Goal: Task Accomplishment & Management: Complete application form

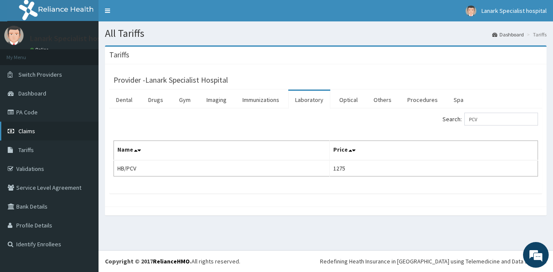
click at [35, 130] on span "Claims" at bounding box center [26, 131] width 17 height 8
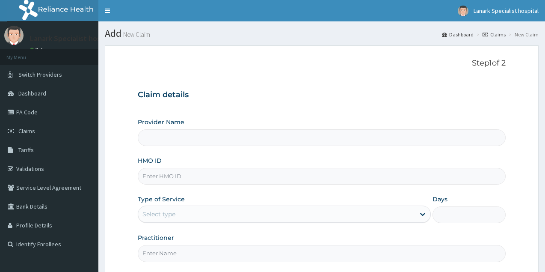
scroll to position [81, 0]
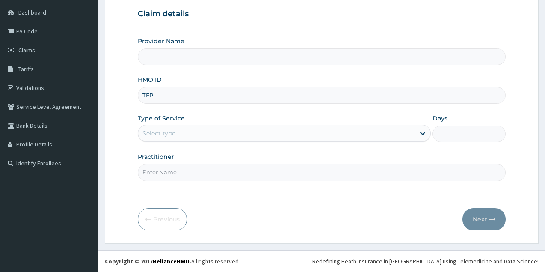
click at [222, 158] on div "Practitioner" at bounding box center [322, 166] width 368 height 28
click at [171, 53] on input "Provider Name" at bounding box center [322, 56] width 368 height 17
click at [171, 96] on input "TFP" at bounding box center [322, 95] width 368 height 17
type input "T"
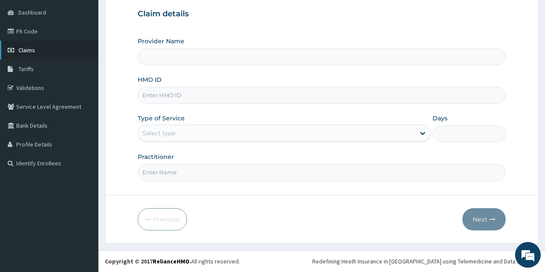
click at [28, 54] on span "Claims" at bounding box center [26, 50] width 17 height 8
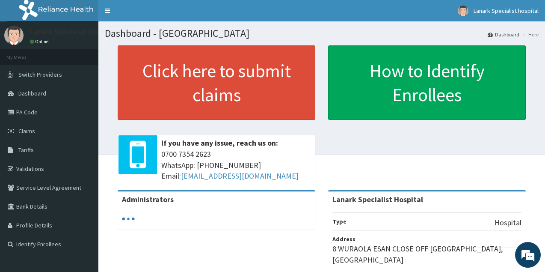
click at [30, 130] on span "Claims" at bounding box center [26, 131] width 17 height 8
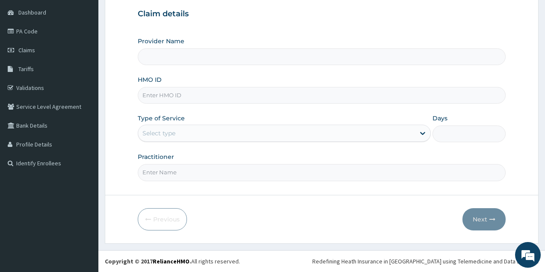
scroll to position [81, 0]
click at [188, 136] on div "Select type" at bounding box center [276, 133] width 277 height 14
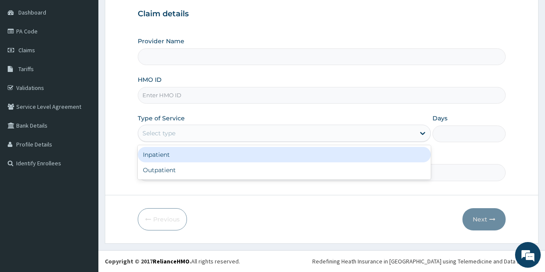
type input "Lanark Specialist Hospital"
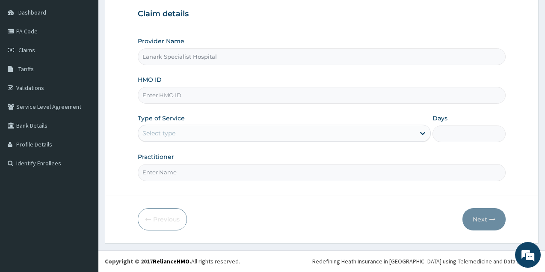
click at [222, 79] on div "HMO ID" at bounding box center [322, 89] width 368 height 28
click at [184, 97] on input "HMO ID" at bounding box center [322, 95] width 368 height 17
type input "TFP/10035/B"
click at [197, 107] on div "Provider Name Lanark Specialist Hospital HMO ID TFP/10035/B Type of Service Sel…" at bounding box center [322, 109] width 368 height 144
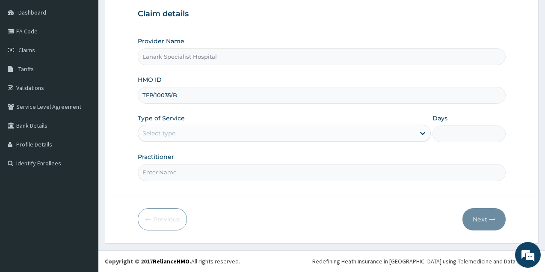
click at [176, 132] on div "Select type" at bounding box center [276, 133] width 277 height 14
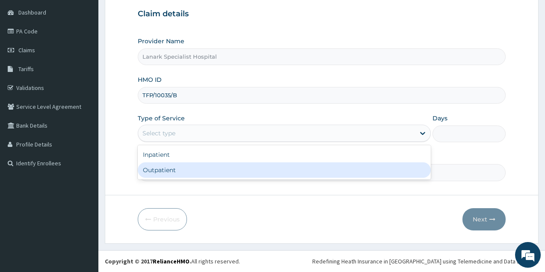
click at [173, 171] on div "Outpatient" at bounding box center [284, 169] width 293 height 15
type input "1"
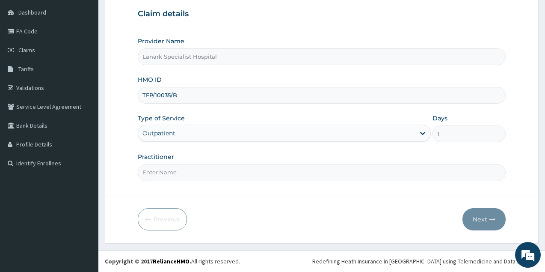
click at [173, 171] on input "Practitioner" at bounding box center [322, 172] width 368 height 17
type input "DR AKINTAYO"
click at [475, 222] on button "Next" at bounding box center [484, 219] width 43 height 22
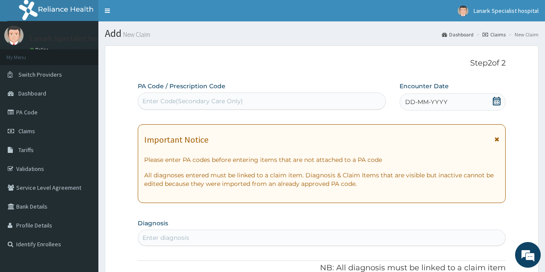
click at [498, 101] on icon at bounding box center [497, 101] width 8 height 9
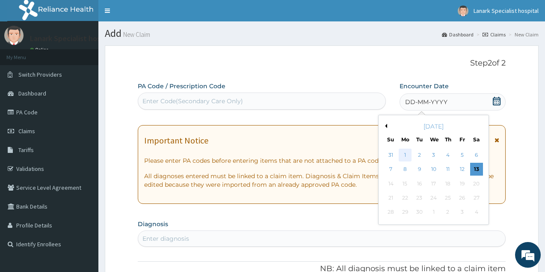
click at [402, 155] on div "1" at bounding box center [405, 155] width 13 height 13
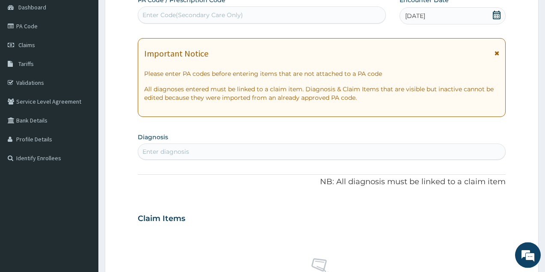
scroll to position [87, 0]
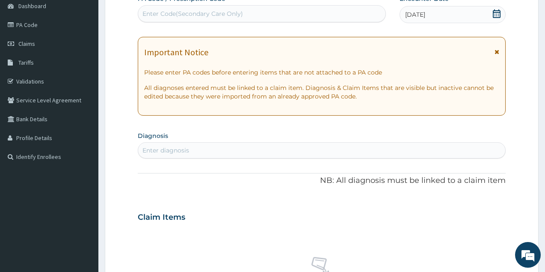
click at [255, 152] on div "Enter diagnosis" at bounding box center [321, 150] width 367 height 14
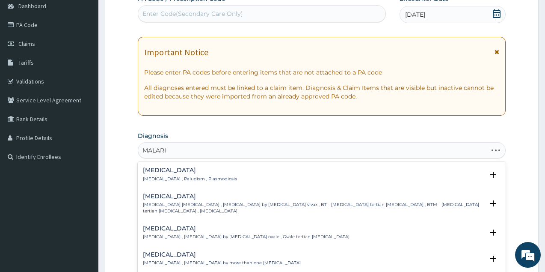
type input "MALARIA"
click at [154, 175] on div "Malaria Malaria , Paludism , Plasmodiosis" at bounding box center [190, 174] width 94 height 15
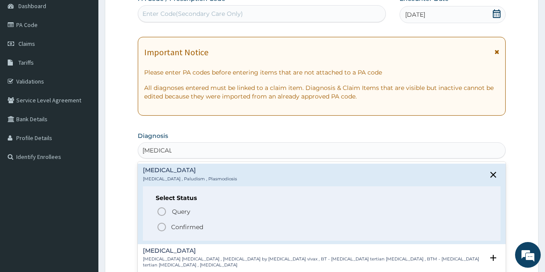
click at [161, 226] on icon "status option filled" at bounding box center [162, 227] width 10 height 10
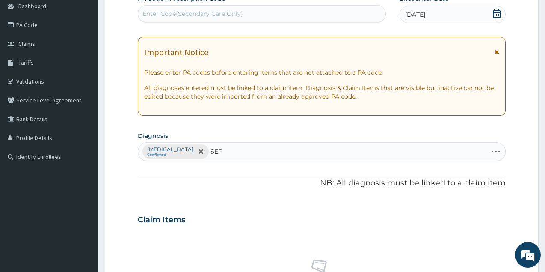
type input "SEPS"
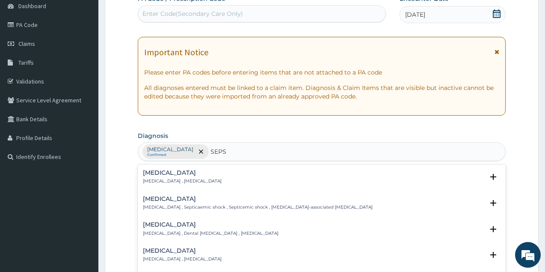
click at [156, 182] on p "Systemic infection , Sepsis" at bounding box center [182, 181] width 79 height 6
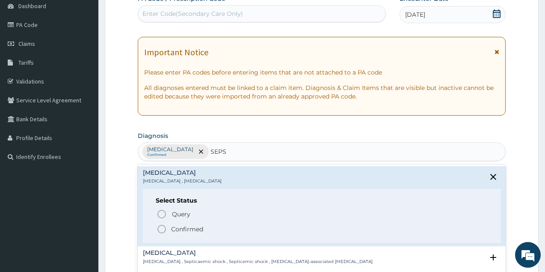
click at [161, 232] on circle "status option filled" at bounding box center [162, 229] width 8 height 8
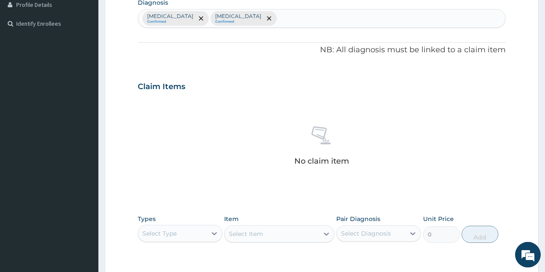
scroll to position [306, 0]
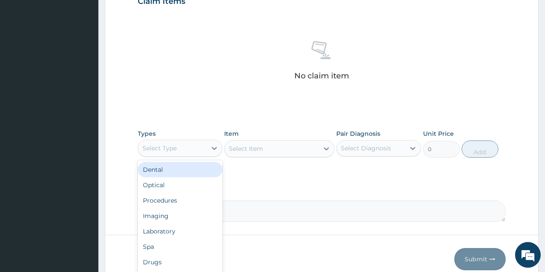
click at [182, 146] on div "Select Type" at bounding box center [172, 148] width 68 height 14
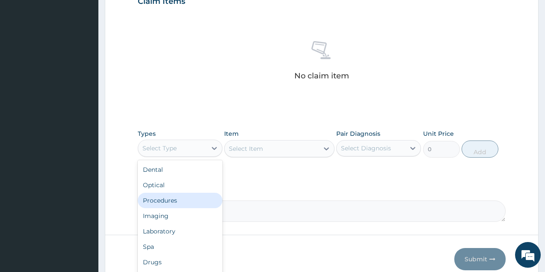
click at [171, 197] on div "Procedures" at bounding box center [180, 200] width 85 height 15
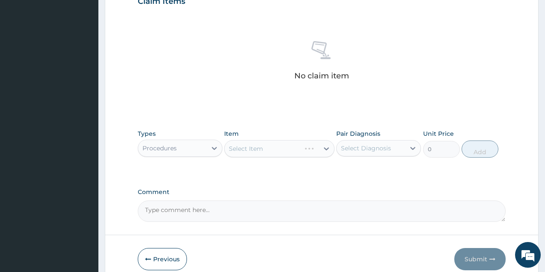
click at [247, 146] on div "Select Item" at bounding box center [279, 148] width 110 height 17
click at [270, 145] on div "Select Item" at bounding box center [279, 148] width 110 height 17
click at [294, 149] on div "Select Item" at bounding box center [272, 149] width 94 height 14
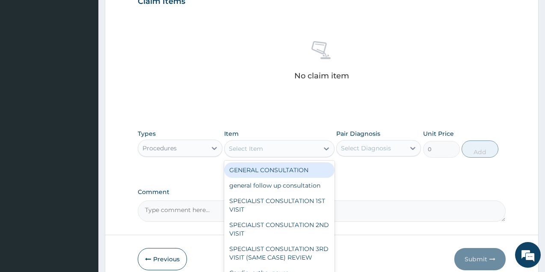
click at [273, 170] on div "GENERAL CONSULTATION" at bounding box center [279, 169] width 110 height 15
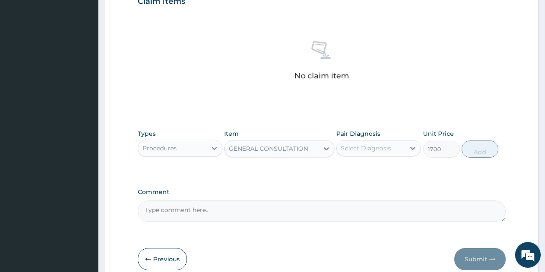
type input "1700"
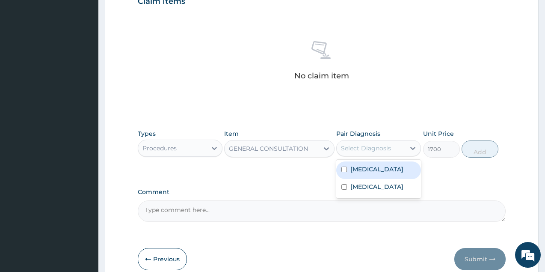
drag, startPoint x: 372, startPoint y: 146, endPoint x: 376, endPoint y: 163, distance: 17.2
click at [373, 153] on div "Select Diagnosis" at bounding box center [371, 148] width 68 height 14
click at [375, 168] on div "Malaria" at bounding box center [378, 170] width 85 height 18
checkbox input "true"
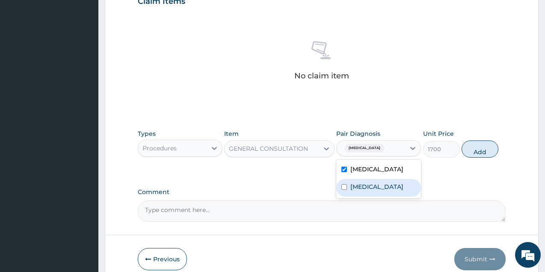
click at [373, 187] on div "Sepsis" at bounding box center [378, 188] width 85 height 18
checkbox input "true"
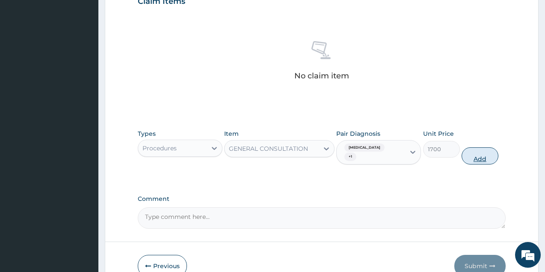
click at [467, 149] on button "Add" at bounding box center [480, 155] width 37 height 17
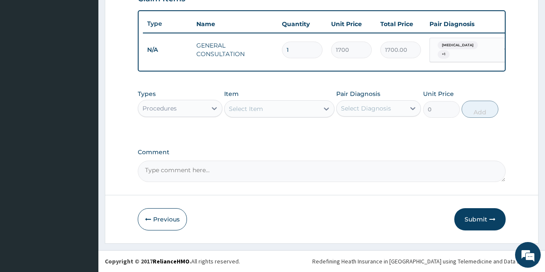
scroll to position [312, 0]
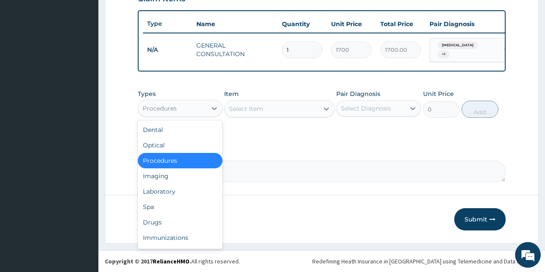
drag, startPoint x: 170, startPoint y: 107, endPoint x: 187, endPoint y: 141, distance: 38.5
click at [170, 107] on div "Procedures" at bounding box center [160, 108] width 34 height 9
click at [183, 184] on div "Laboratory" at bounding box center [180, 191] width 85 height 15
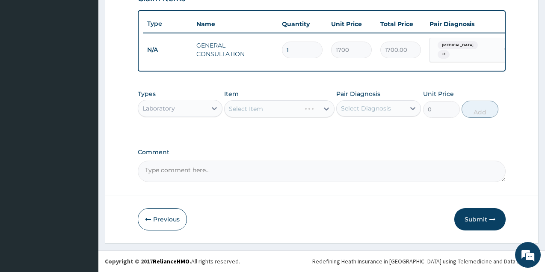
click at [273, 108] on div "Select Item" at bounding box center [279, 108] width 110 height 17
click at [273, 108] on div "Select Item" at bounding box center [272, 109] width 94 height 14
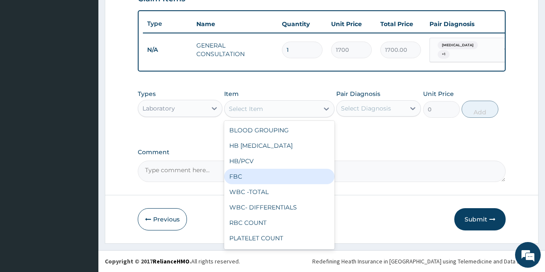
click at [260, 175] on div "FBC" at bounding box center [279, 176] width 110 height 15
type input "2975"
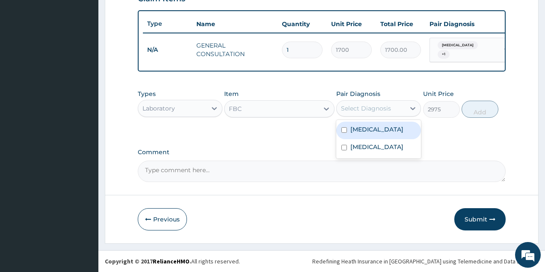
click at [383, 106] on div "Select Diagnosis" at bounding box center [366, 108] width 50 height 9
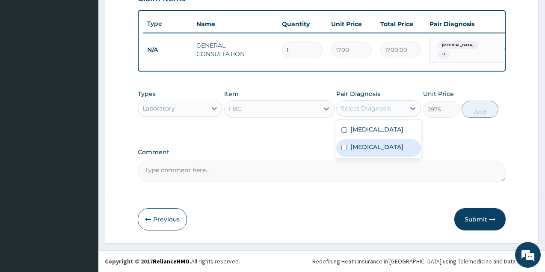
click at [375, 144] on div "Sepsis" at bounding box center [378, 148] width 85 height 18
checkbox input "true"
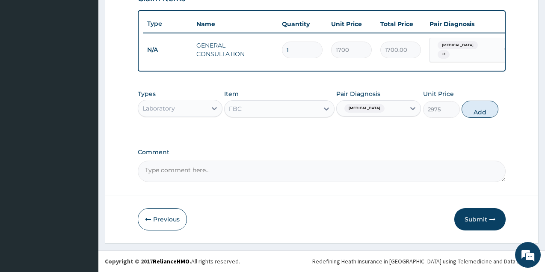
click at [470, 111] on button "Add" at bounding box center [480, 109] width 37 height 17
type input "0"
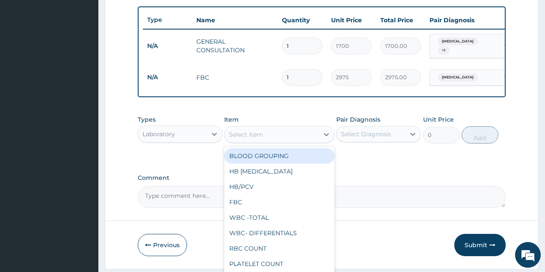
click at [268, 133] on div "Select Item" at bounding box center [272, 135] width 94 height 14
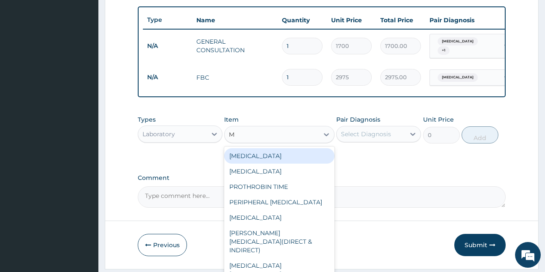
type input "MA"
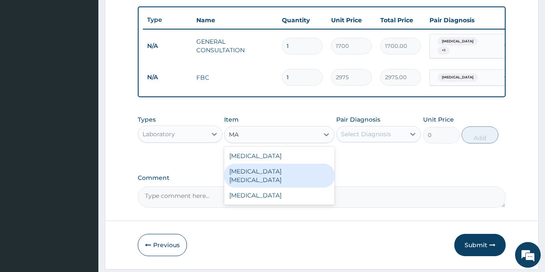
click at [280, 172] on div "MALARIA PARASITE" at bounding box center [279, 176] width 110 height 24
type input "1700"
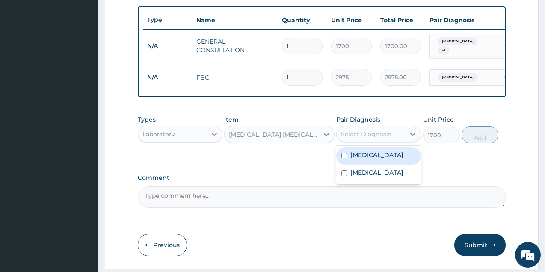
click at [363, 138] on div "Select Diagnosis" at bounding box center [366, 134] width 50 height 9
click at [366, 159] on label "Malaria" at bounding box center [377, 155] width 53 height 9
checkbox input "true"
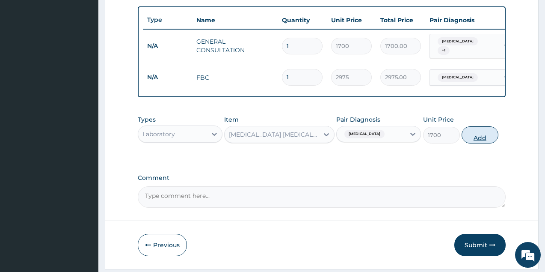
click at [487, 138] on button "Add" at bounding box center [480, 134] width 37 height 17
type input "0"
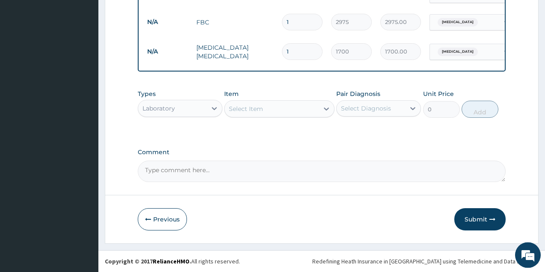
scroll to position [371, 0]
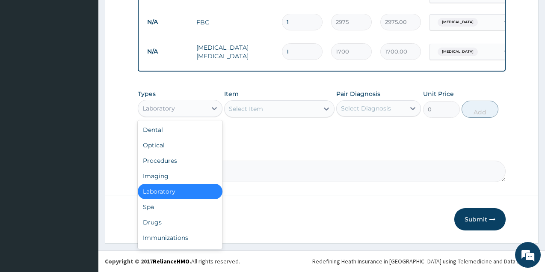
drag, startPoint x: 164, startPoint y: 112, endPoint x: 165, endPoint y: 155, distance: 42.8
click at [164, 111] on div "Laboratory" at bounding box center [159, 108] width 33 height 9
click at [167, 218] on div "Drugs" at bounding box center [180, 221] width 85 height 15
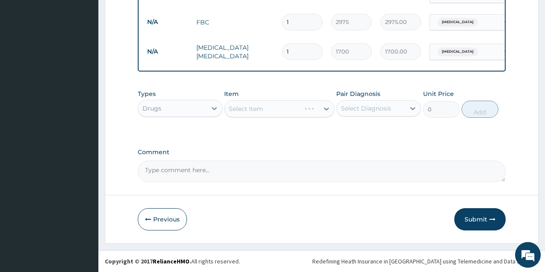
click at [260, 108] on div "Select Item" at bounding box center [279, 108] width 110 height 17
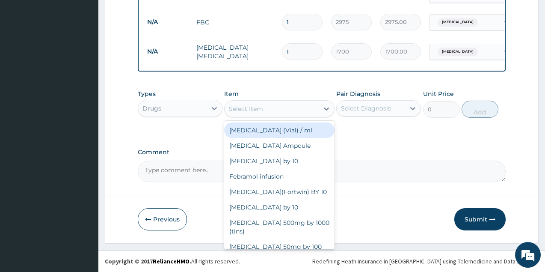
click at [260, 108] on div "Select Item" at bounding box center [246, 108] width 34 height 9
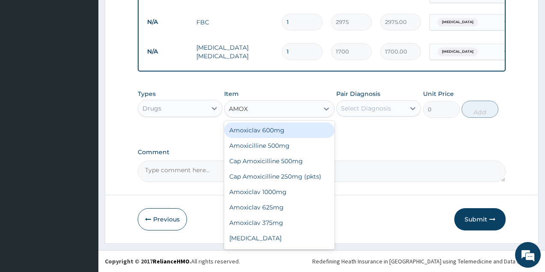
type input "AMOXI"
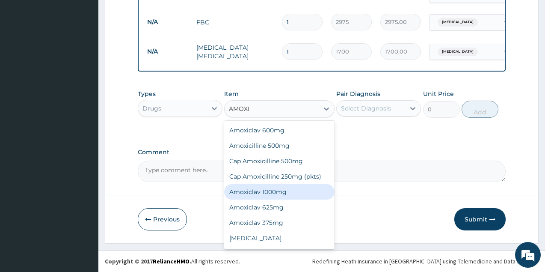
scroll to position [29, 0]
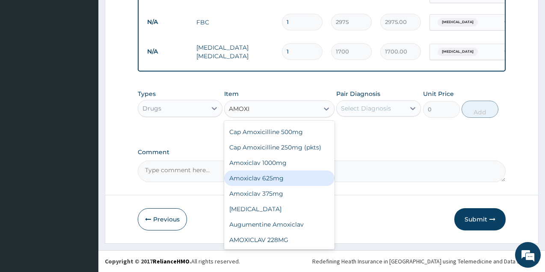
click at [271, 179] on div "Amoxiclav 625mg" at bounding box center [279, 177] width 110 height 15
type input "350"
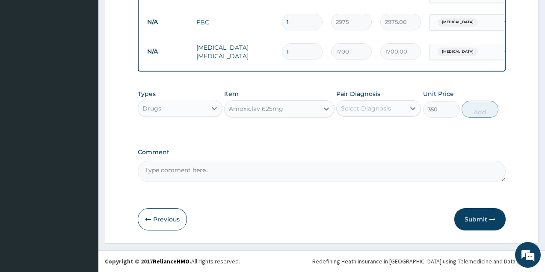
click at [363, 109] on div "Select Diagnosis" at bounding box center [366, 108] width 50 height 9
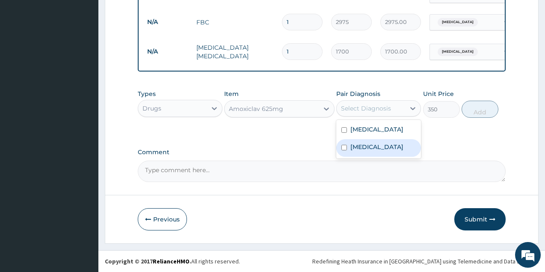
click at [379, 148] on div "Sepsis" at bounding box center [378, 148] width 85 height 18
checkbox input "true"
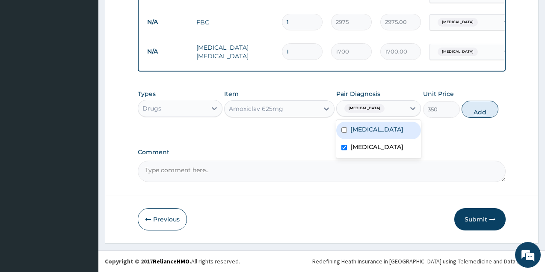
click at [479, 105] on button "Add" at bounding box center [480, 109] width 37 height 17
type input "0"
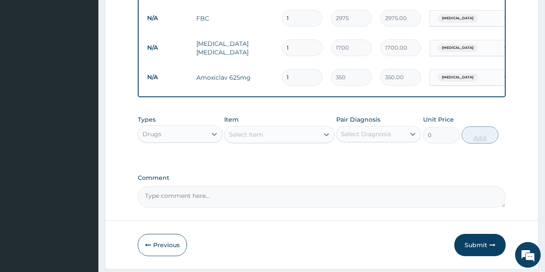
type input "15"
type input "5250.00"
type input "15"
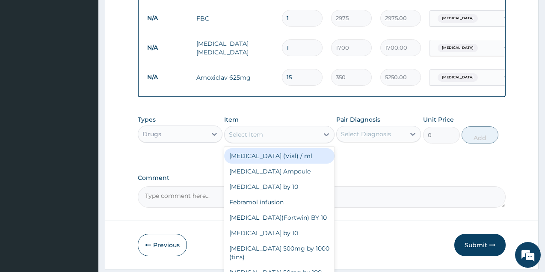
click at [274, 134] on div "Select Item" at bounding box center [272, 135] width 94 height 14
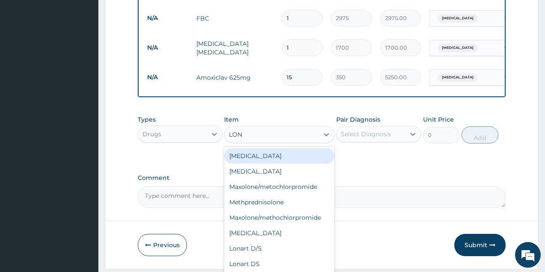
type input "LONA"
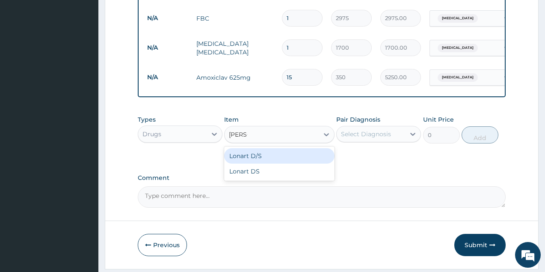
click at [280, 158] on div "Lonart D/S" at bounding box center [279, 155] width 110 height 15
type input "450"
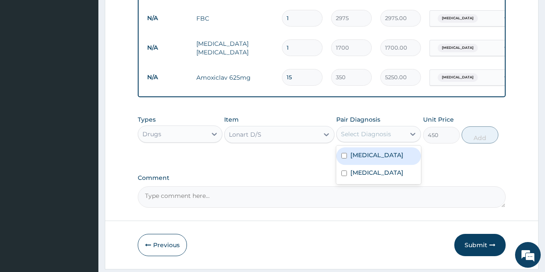
click at [393, 135] on div "Select Diagnosis" at bounding box center [371, 134] width 68 height 14
click at [383, 160] on div "Malaria" at bounding box center [378, 156] width 85 height 18
checkbox input "true"
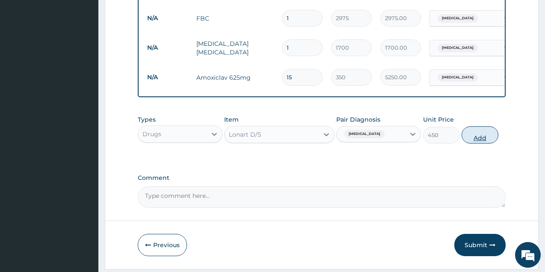
click at [483, 134] on button "Add" at bounding box center [480, 134] width 37 height 17
type input "0"
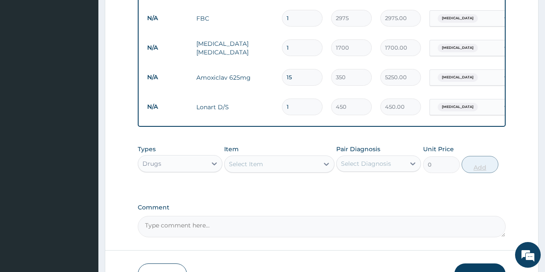
type input "2"
type input "900.00"
type input "3"
type input "1350.00"
type input "4"
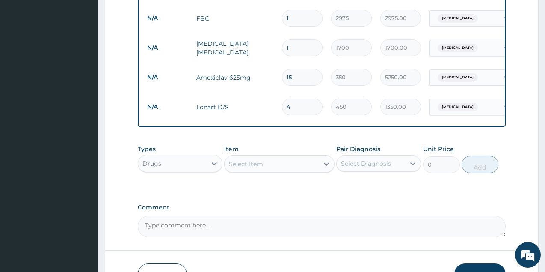
type input "1800.00"
type input "5"
type input "2250.00"
type input "6"
type input "2700.00"
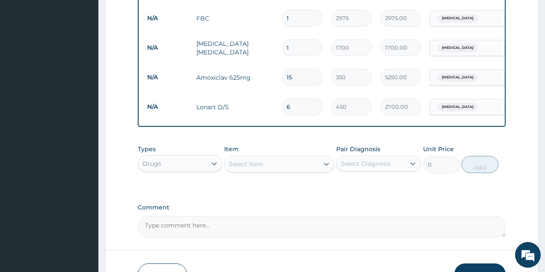
click at [296, 164] on div "Select Item" at bounding box center [272, 164] width 94 height 14
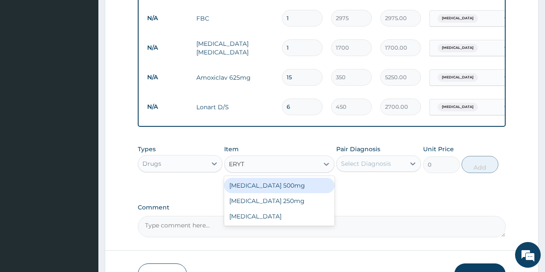
type input "ERYTH"
click at [286, 190] on div "Erythromycin 500mg" at bounding box center [279, 185] width 110 height 15
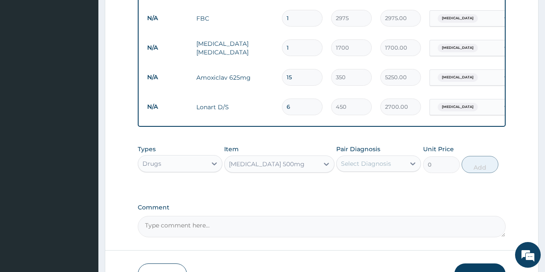
type input "150"
click at [400, 167] on div "Select Diagnosis" at bounding box center [371, 164] width 68 height 14
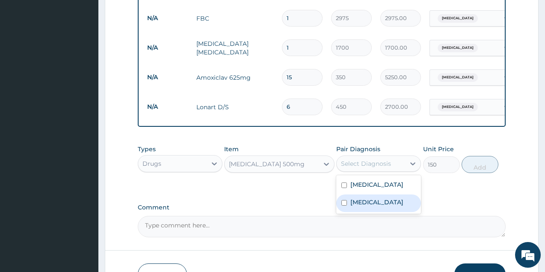
click at [375, 204] on div "Sepsis" at bounding box center [378, 203] width 85 height 18
checkbox input "true"
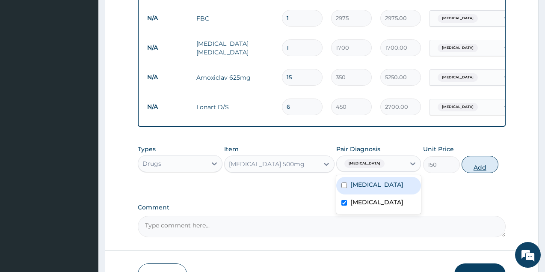
click at [475, 167] on button "Add" at bounding box center [480, 164] width 37 height 17
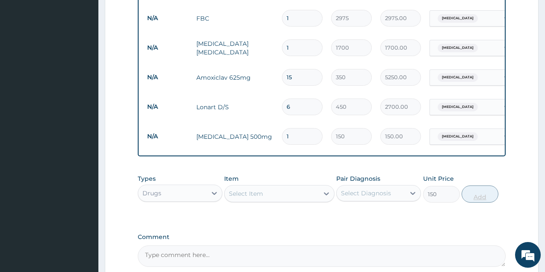
type input "0"
type input "15"
type input "2250.00"
type input "15"
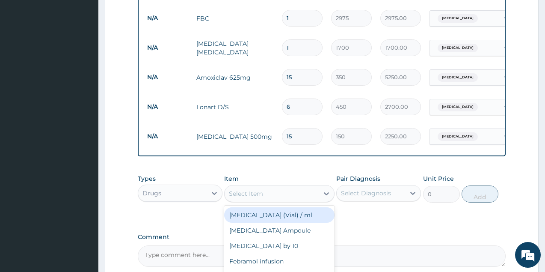
click at [255, 196] on div "Select Item" at bounding box center [246, 193] width 34 height 9
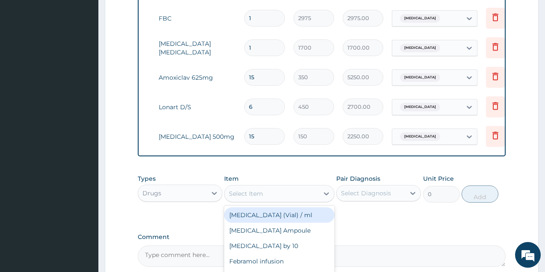
scroll to position [0, 56]
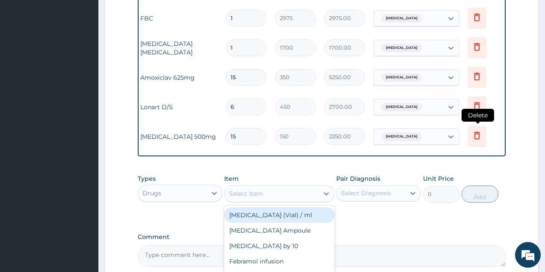
click at [480, 135] on icon at bounding box center [477, 135] width 10 height 10
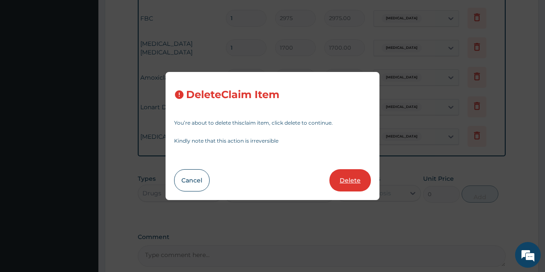
click at [353, 179] on button "Delete" at bounding box center [351, 180] width 42 height 22
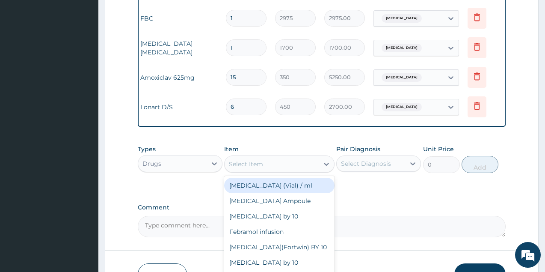
click at [273, 170] on div "Select Item" at bounding box center [272, 164] width 94 height 14
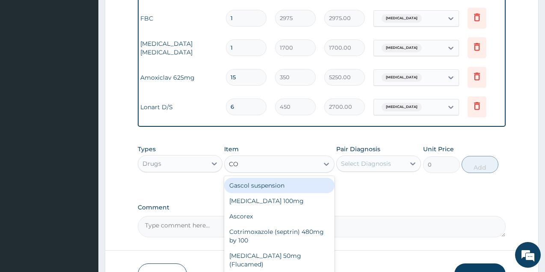
type input "COU"
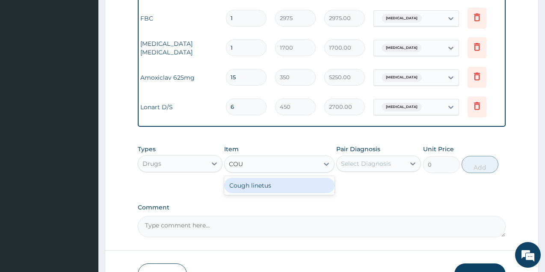
click at [268, 192] on div "Cough linetus" at bounding box center [279, 185] width 110 height 15
type input "1000"
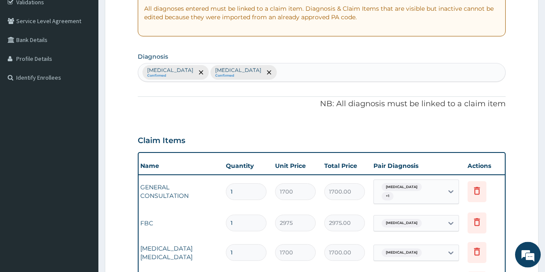
scroll to position [153, 0]
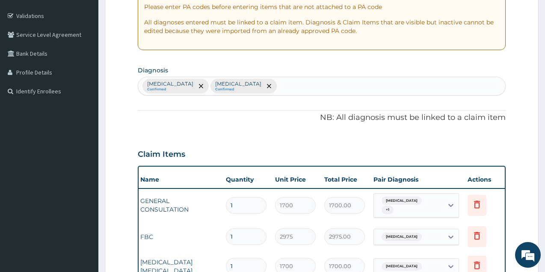
click at [241, 82] on div "Malaria Confirmed Sepsis Confirmed" at bounding box center [321, 86] width 367 height 18
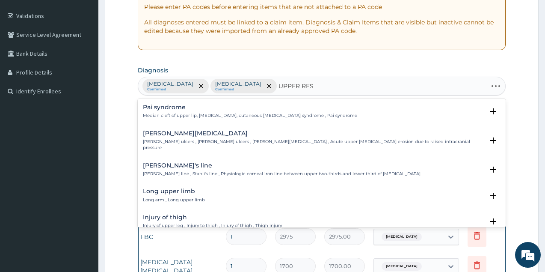
type input "UPPER RESP"
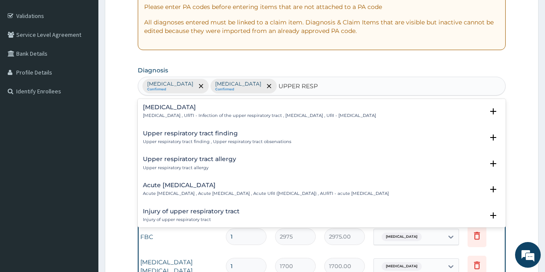
click at [187, 114] on p "Upper respiratory infection , URTI - Infection of the upper respiratory tract ,…" at bounding box center [259, 116] width 233 height 6
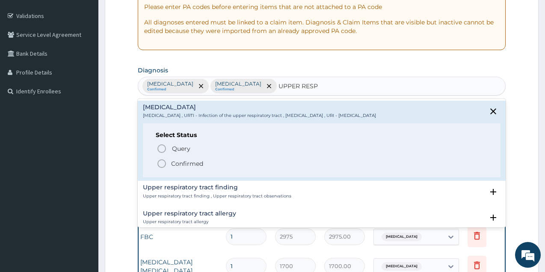
click at [162, 160] on circle "status option filled" at bounding box center [162, 164] width 8 height 8
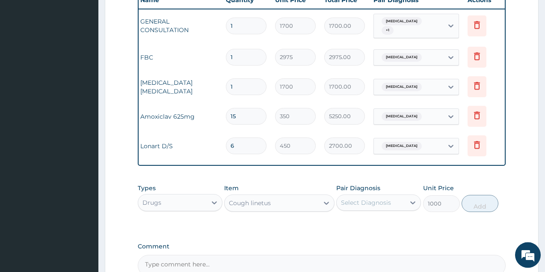
scroll to position [430, 0]
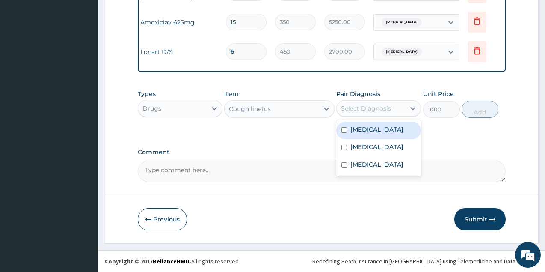
click at [372, 105] on div "Select Diagnosis" at bounding box center [366, 108] width 50 height 9
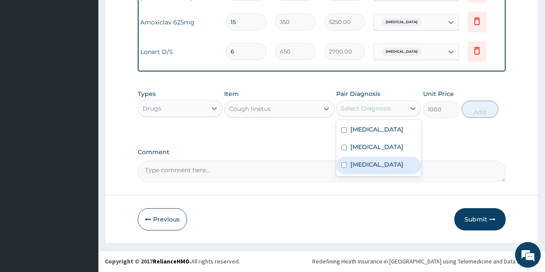
click at [370, 169] on label "Upper respiratory infection" at bounding box center [377, 164] width 53 height 9
checkbox input "true"
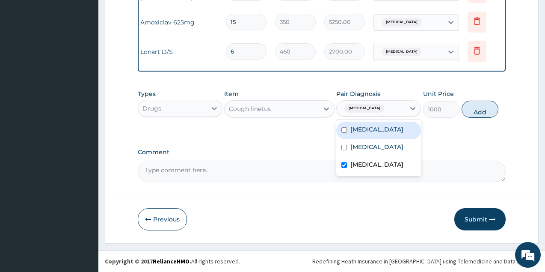
click at [473, 111] on button "Add" at bounding box center [480, 109] width 37 height 17
type input "0"
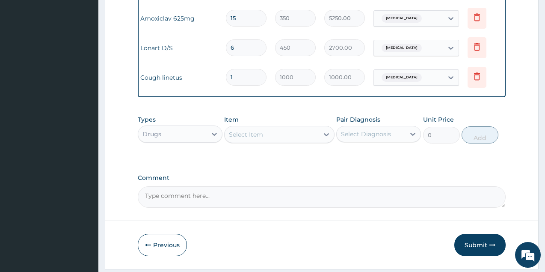
scroll to position [299, 0]
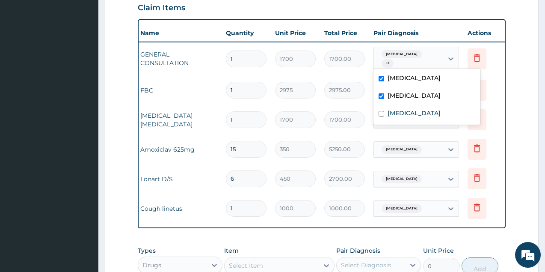
click at [402, 60] on div "Malaria + 1" at bounding box center [407, 59] width 58 height 21
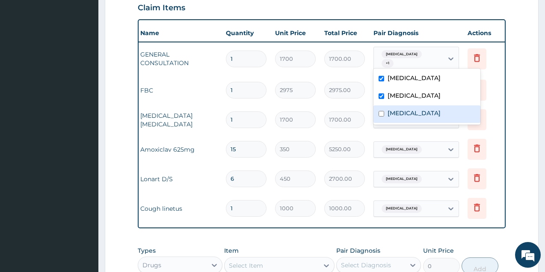
click at [402, 113] on label "Upper respiratory infection" at bounding box center [414, 113] width 53 height 9
checkbox input "true"
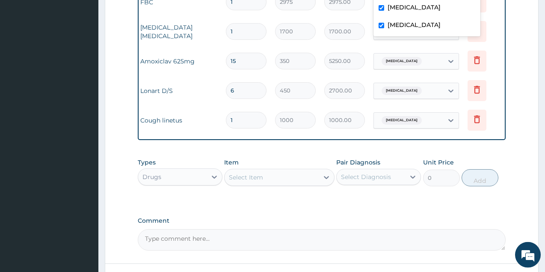
scroll to position [430, 0]
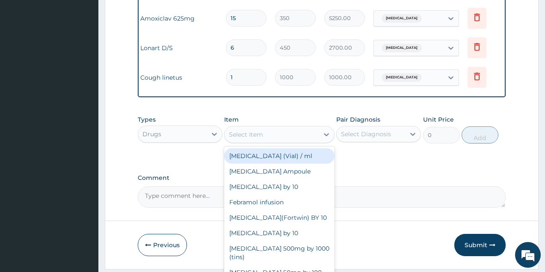
click at [267, 140] on div "Select Item" at bounding box center [272, 135] width 94 height 14
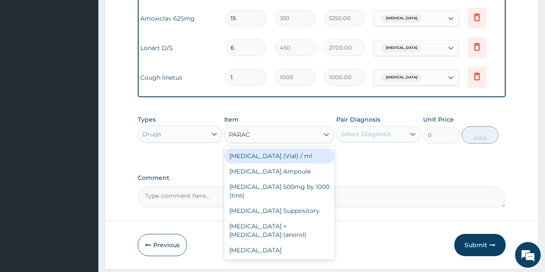
type input "PARACE"
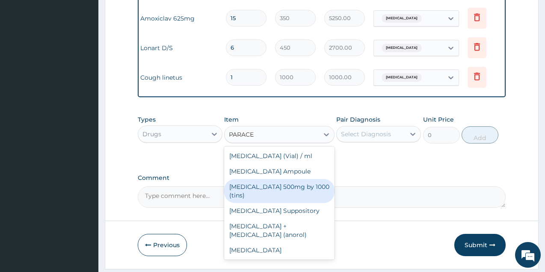
click at [290, 197] on div "Paracetamol 500mg by 1000 (tins)" at bounding box center [279, 191] width 110 height 24
type input "30"
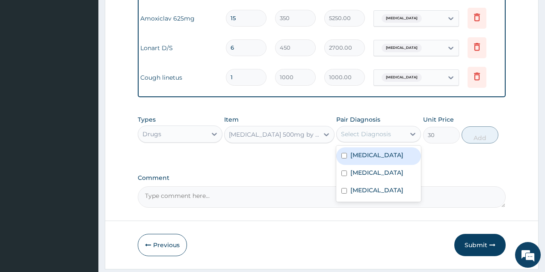
click at [381, 138] on div "Select Diagnosis" at bounding box center [366, 134] width 50 height 9
click at [369, 159] on label "Malaria" at bounding box center [377, 155] width 53 height 9
checkbox input "true"
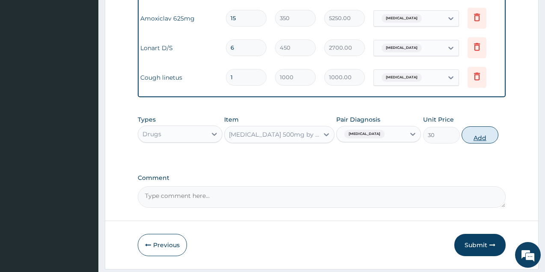
click at [479, 142] on button "Add" at bounding box center [480, 134] width 37 height 17
type input "0"
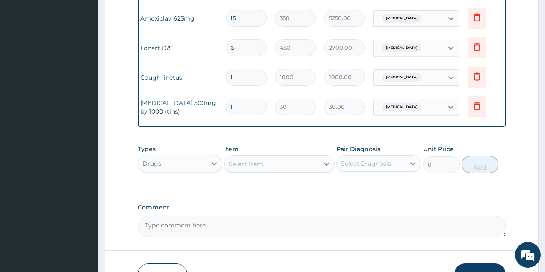
type input "18"
type input "540.00"
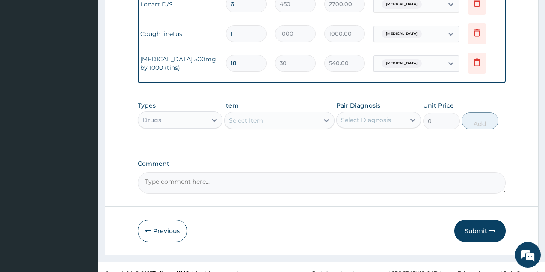
scroll to position [489, 0]
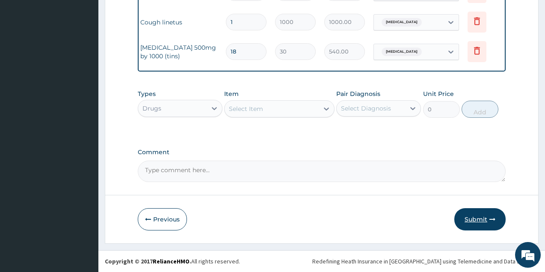
type input "18"
click at [471, 217] on button "Submit" at bounding box center [480, 219] width 51 height 22
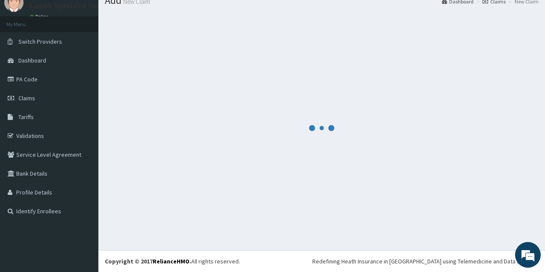
scroll to position [33, 0]
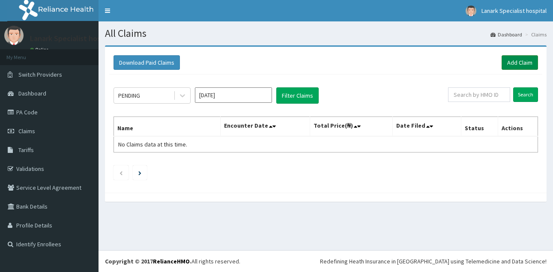
click at [530, 60] on link "Add Claim" at bounding box center [519, 62] width 36 height 15
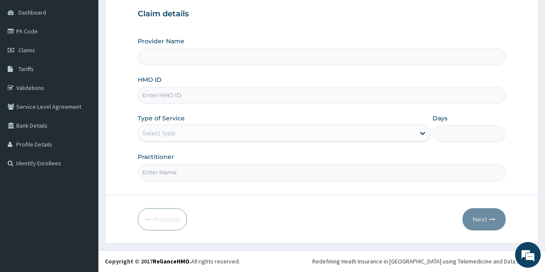
scroll to position [81, 0]
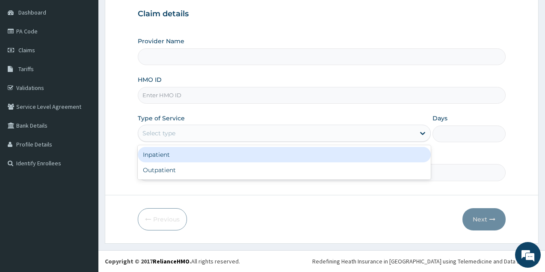
click at [173, 130] on div "Select type" at bounding box center [159, 133] width 33 height 9
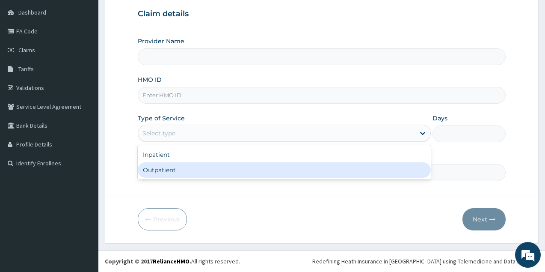
click at [154, 176] on div "Outpatient" at bounding box center [284, 169] width 293 height 15
type input "1"
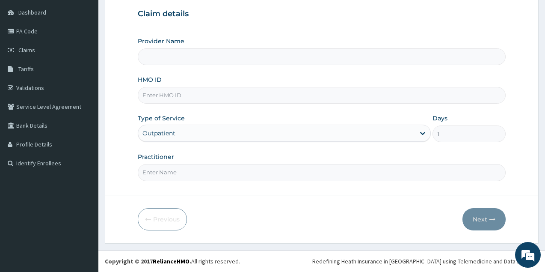
type input "Lanark Specialist Hospital"
click at [196, 79] on div "HMO ID" at bounding box center [322, 89] width 368 height 28
click at [191, 90] on input "HMO ID" at bounding box center [322, 95] width 368 height 17
type input "JTA/10054/A"
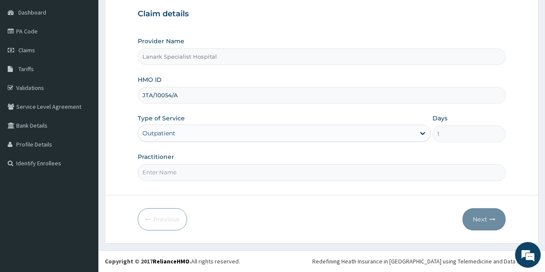
click at [174, 170] on input "Practitioner" at bounding box center [322, 172] width 368 height 17
type input "DR OYEDOKUN"
click at [484, 219] on button "Next" at bounding box center [484, 219] width 43 height 22
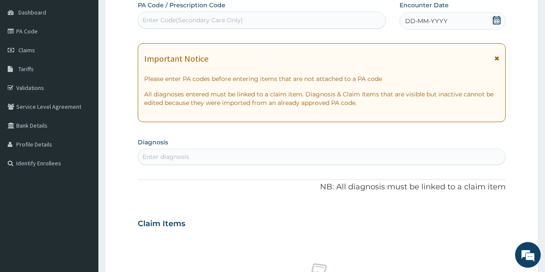
click at [497, 23] on icon at bounding box center [497, 20] width 8 height 9
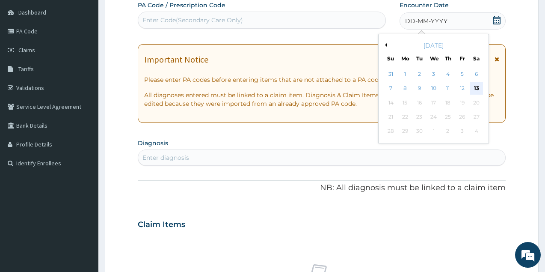
click at [480, 88] on div "13" at bounding box center [476, 88] width 13 height 13
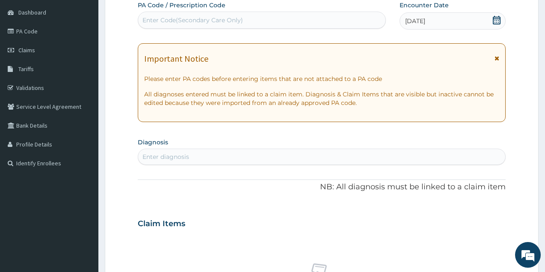
click at [312, 158] on div "Enter diagnosis" at bounding box center [321, 157] width 367 height 14
type input "F"
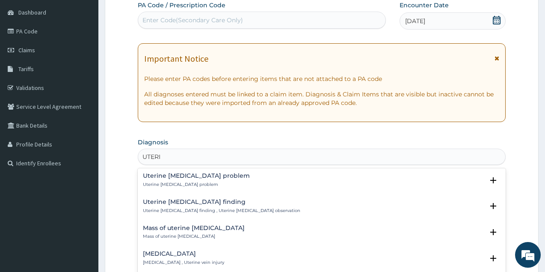
scroll to position [1192, 0]
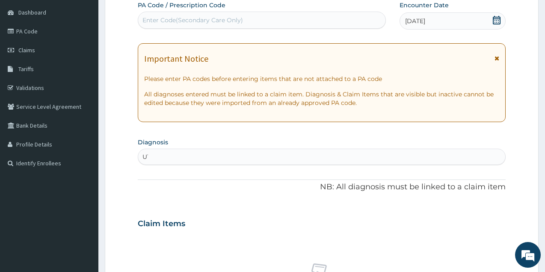
type input "U"
type input "FIBROI"
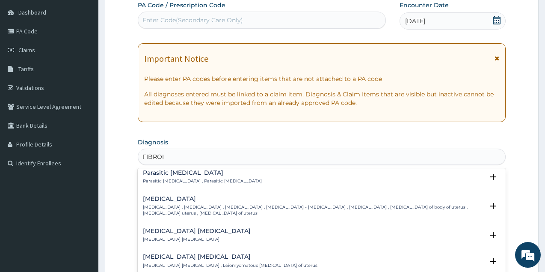
scroll to position [46, 0]
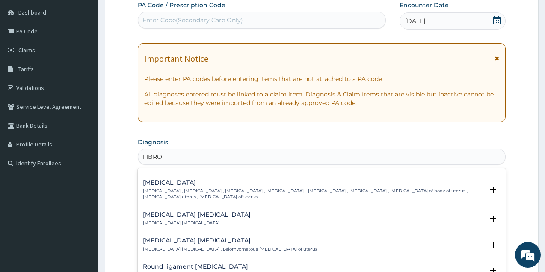
click at [158, 190] on p "Uterine leiomyoma , Uterine fibroid , Uterine fibroids , Uterine leiomyoma - fi…" at bounding box center [313, 194] width 341 height 12
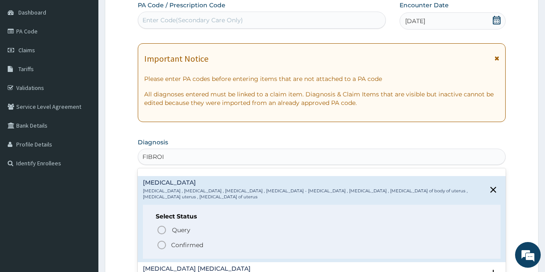
click at [162, 244] on icon "status option filled" at bounding box center [162, 245] width 10 height 10
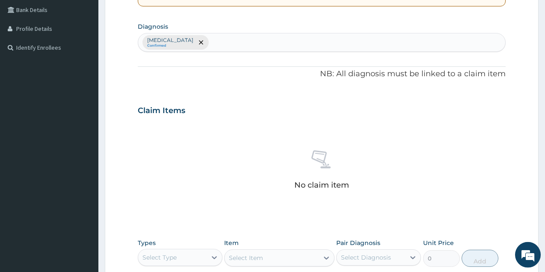
scroll to position [256, 0]
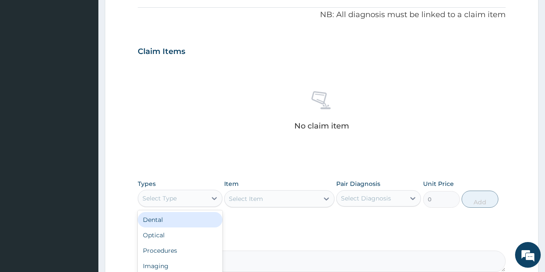
click at [193, 197] on div "Select Type" at bounding box center [172, 198] width 68 height 14
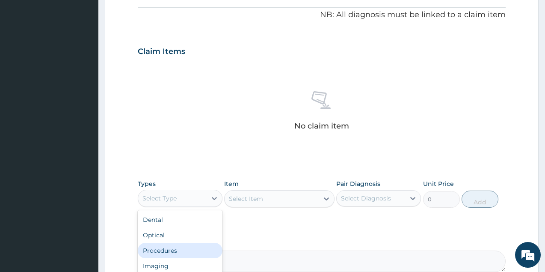
click at [167, 247] on div "Procedures" at bounding box center [180, 250] width 85 height 15
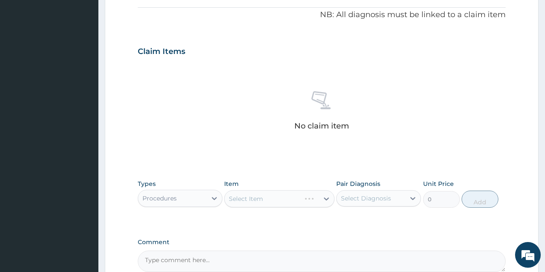
click at [253, 195] on div "Select Item" at bounding box center [279, 198] width 110 height 17
click at [258, 197] on div "Select Item" at bounding box center [279, 198] width 110 height 17
click at [258, 197] on div "Select Item" at bounding box center [246, 198] width 34 height 9
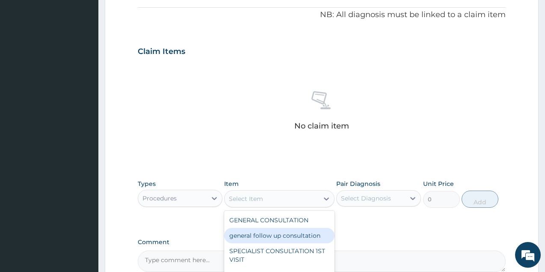
click at [272, 238] on div "general follow up consultation" at bounding box center [279, 235] width 110 height 15
type input "2125"
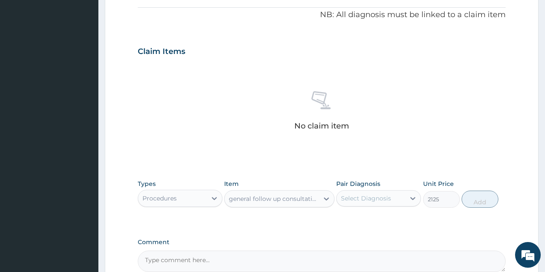
click at [376, 199] on div "Select Diagnosis" at bounding box center [366, 198] width 50 height 9
click at [375, 221] on label "Uterine leiomyoma" at bounding box center [377, 219] width 53 height 9
checkbox input "true"
click at [472, 199] on button "Add" at bounding box center [480, 198] width 37 height 17
type input "0"
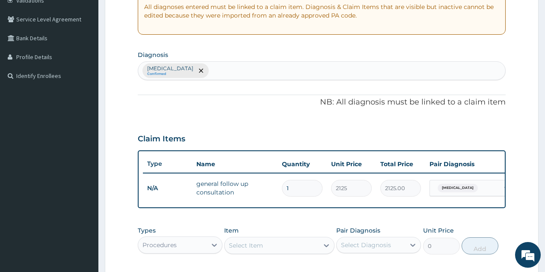
scroll to position [312, 0]
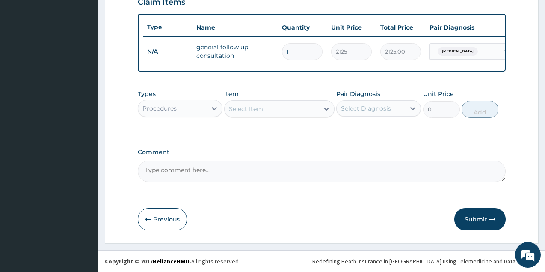
click at [469, 220] on button "Submit" at bounding box center [480, 219] width 51 height 22
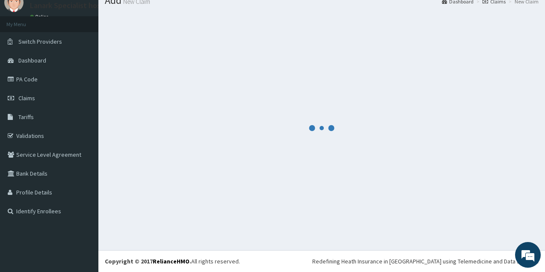
scroll to position [33, 0]
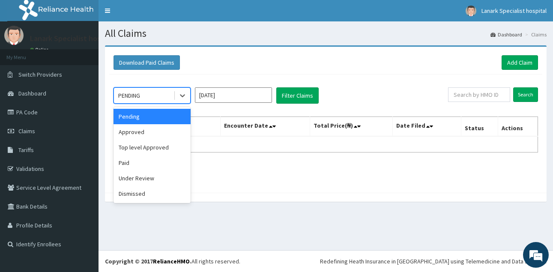
click at [157, 94] on div "PENDING" at bounding box center [143, 96] width 59 height 14
click at [144, 132] on div "Approved" at bounding box center [151, 131] width 77 height 15
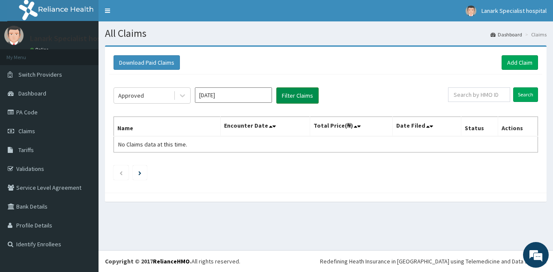
click at [293, 97] on button "Filter Claims" at bounding box center [297, 95] width 42 height 16
